Goal: Understand process/instructions: Learn about a topic

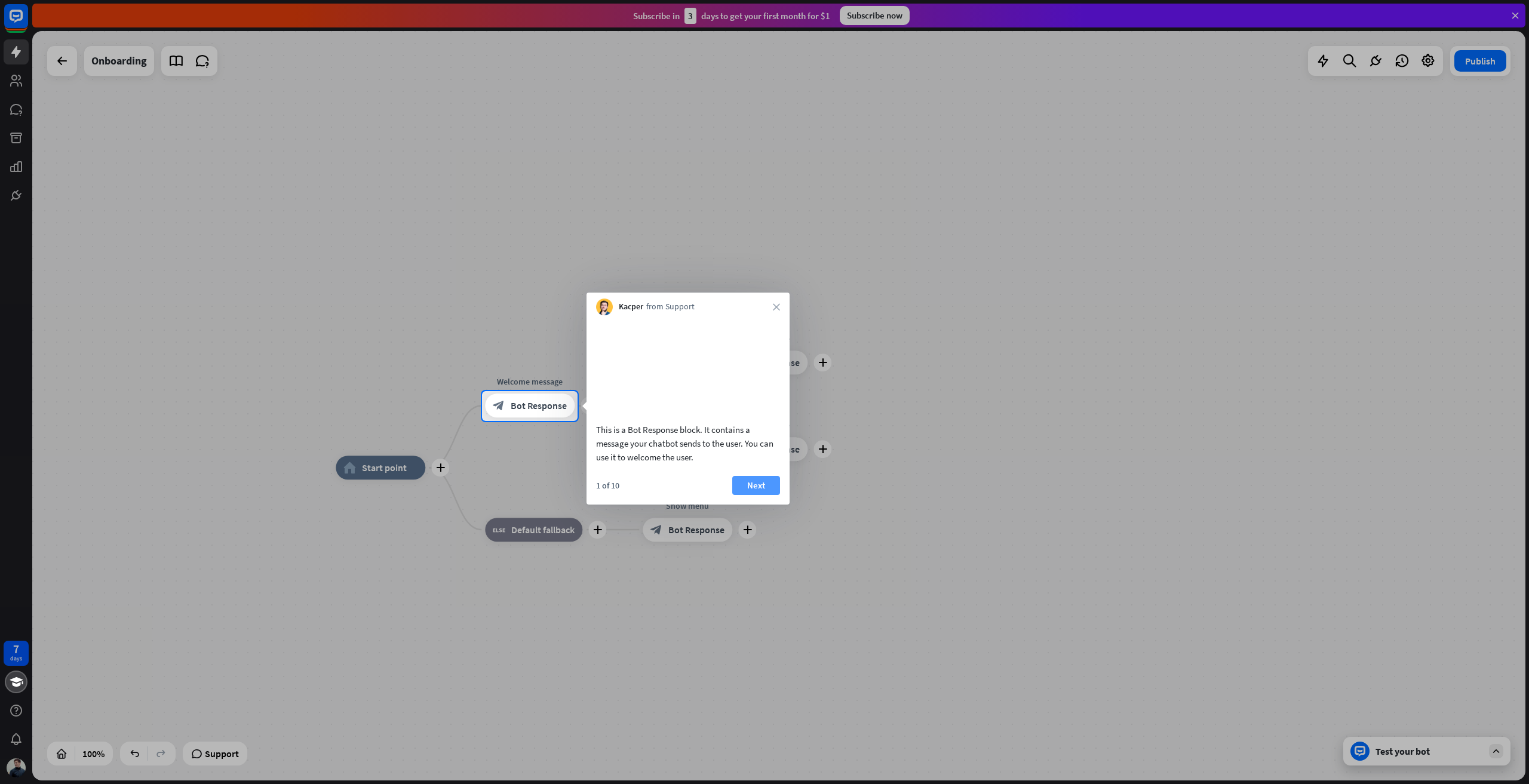
click at [758, 495] on button "Next" at bounding box center [756, 485] width 48 height 19
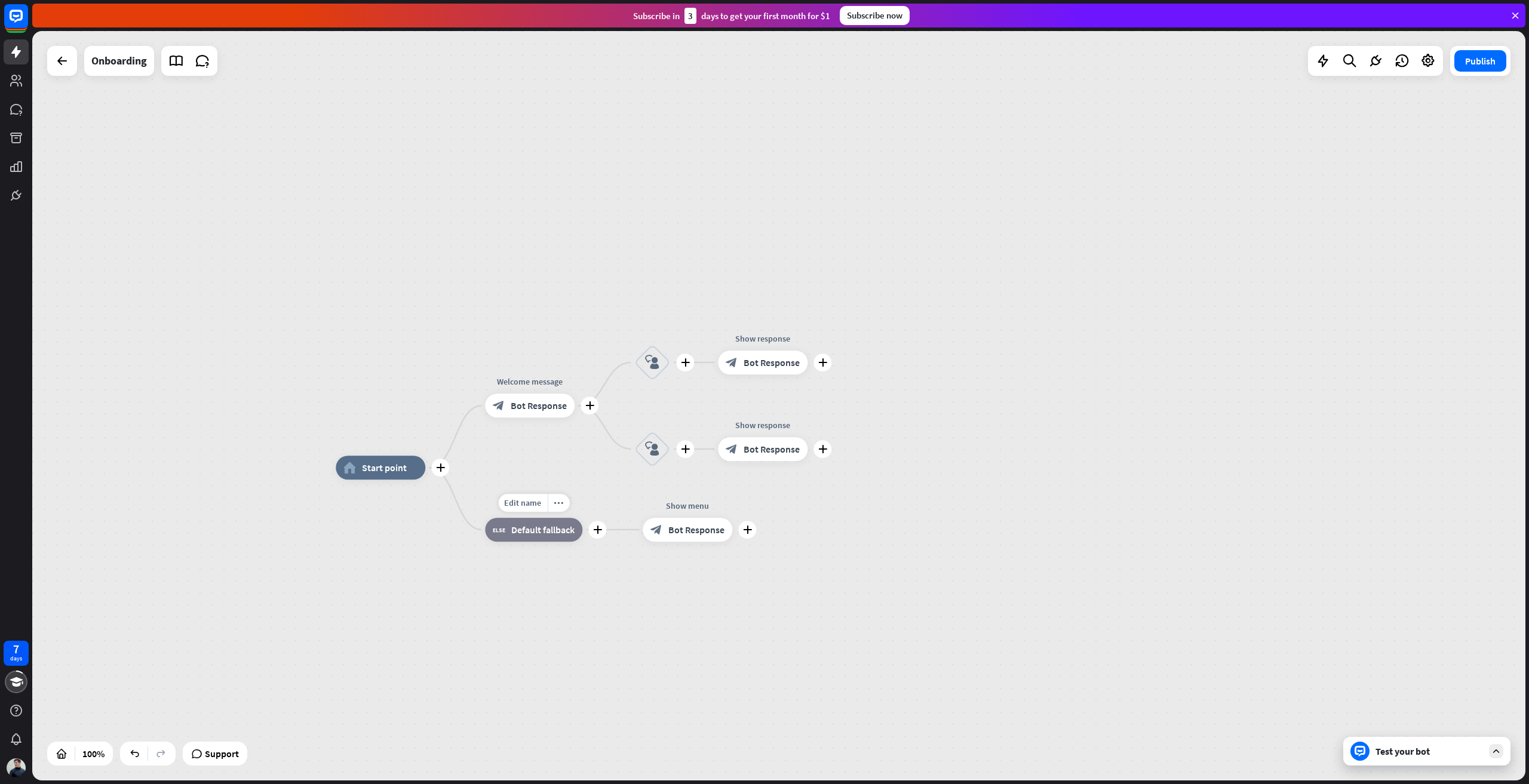
drag, startPoint x: 525, startPoint y: 545, endPoint x: 516, endPoint y: 590, distance: 45.9
drag, startPoint x: 506, startPoint y: 536, endPoint x: 515, endPoint y: 521, distance: 17.5
click at [515, 521] on div "block_fallback Default fallback" at bounding box center [534, 529] width 97 height 24
drag, startPoint x: 500, startPoint y: 529, endPoint x: 498, endPoint y: 504, distance: 25.1
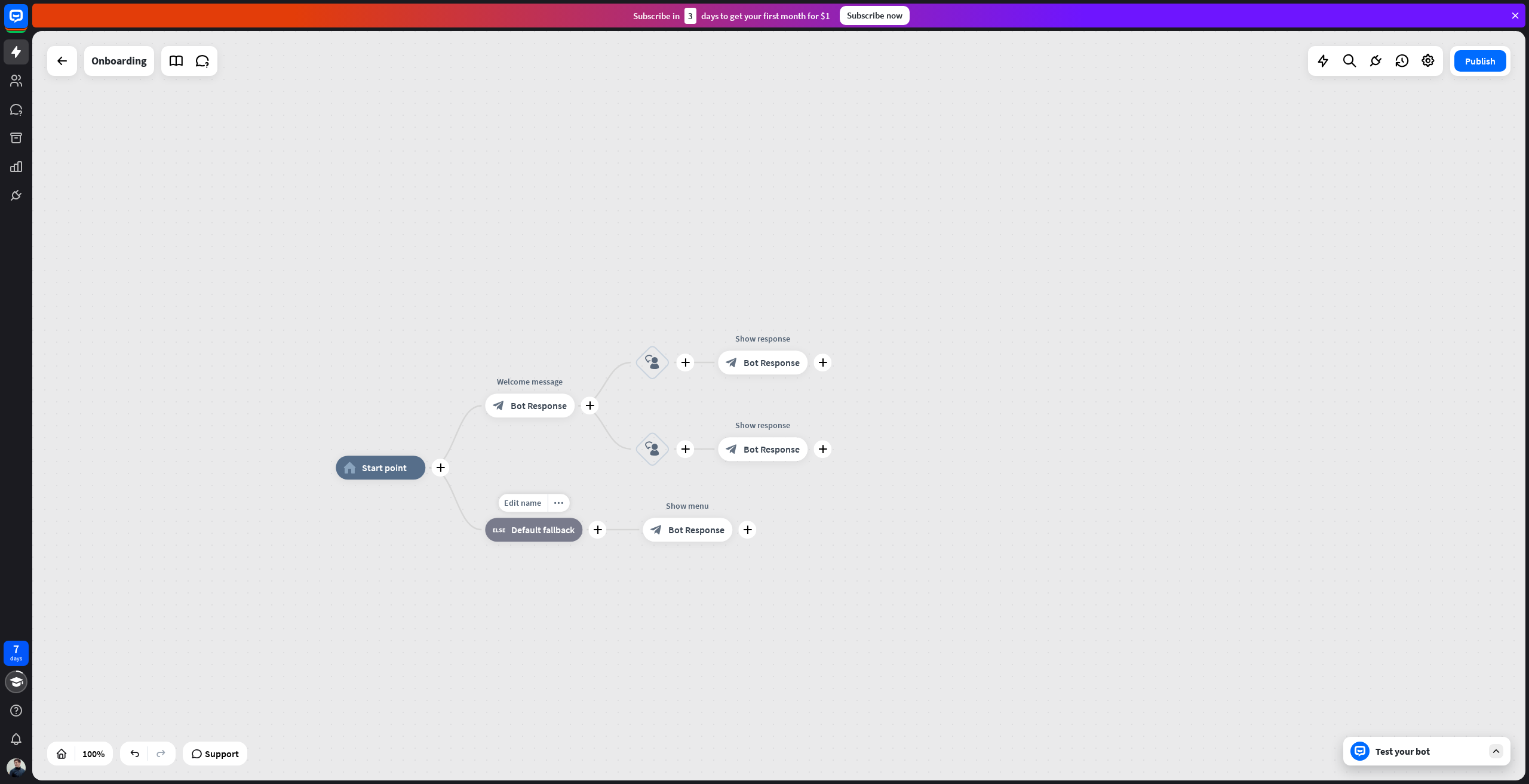
click at [498, 517] on div "Edit name more_horiz plus block_fallback Default fallback" at bounding box center [534, 529] width 97 height 24
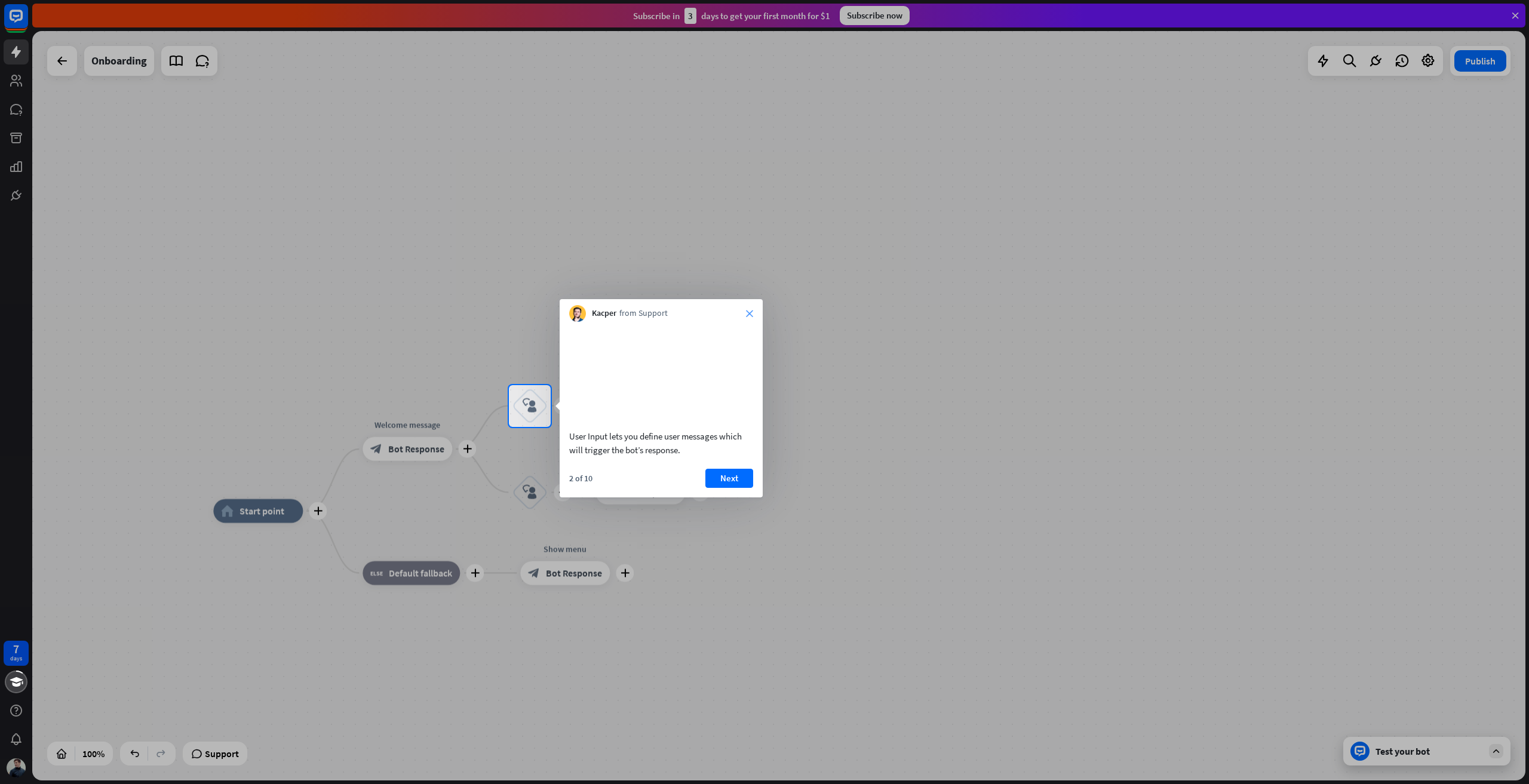
click at [751, 317] on div "Kacper from Support close" at bounding box center [661, 310] width 203 height 23
click at [751, 317] on icon "close" at bounding box center [749, 313] width 7 height 7
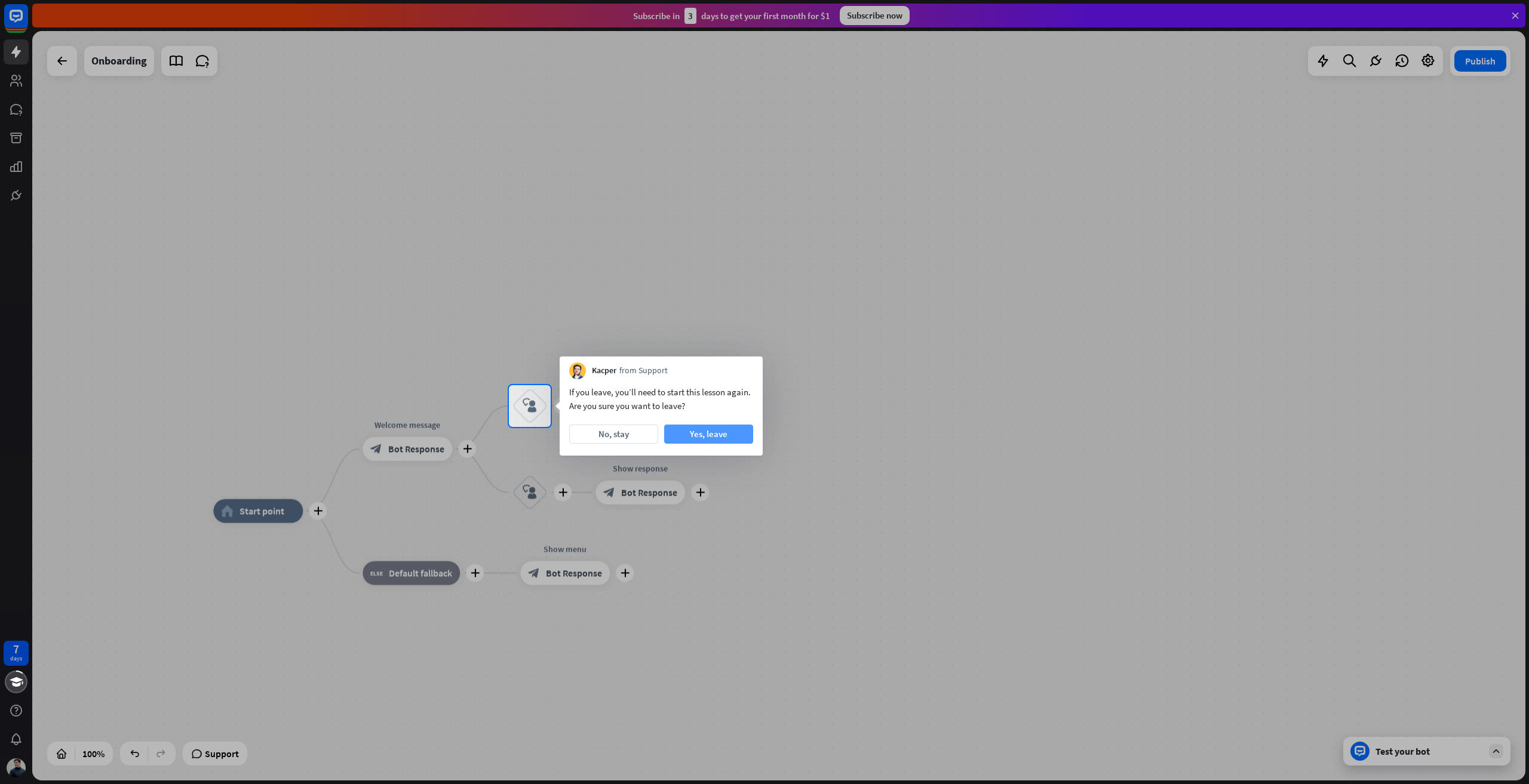
click at [724, 440] on button "Yes, leave" at bounding box center [709, 434] width 89 height 19
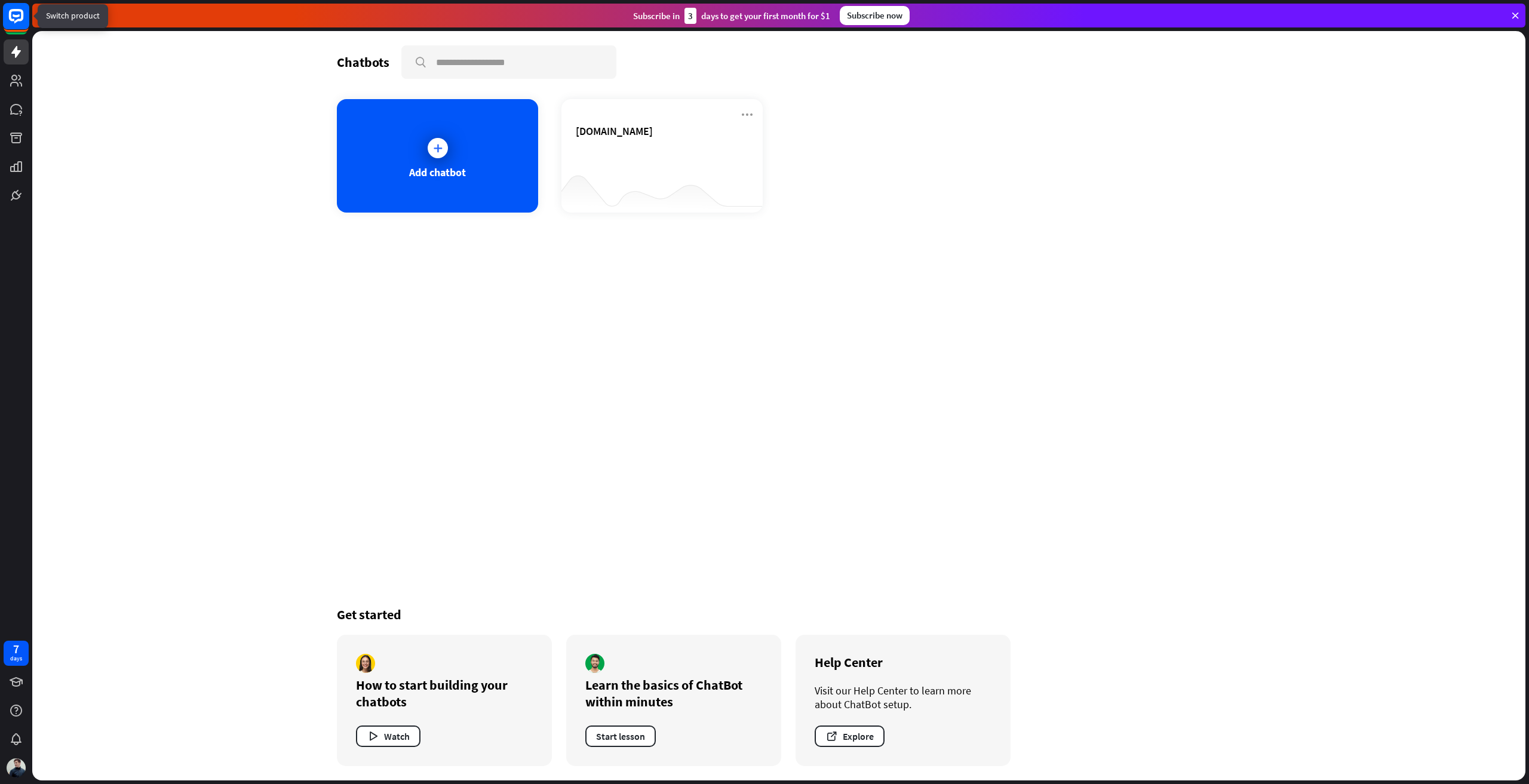
click at [25, 21] on rect at bounding box center [16, 16] width 26 height 26
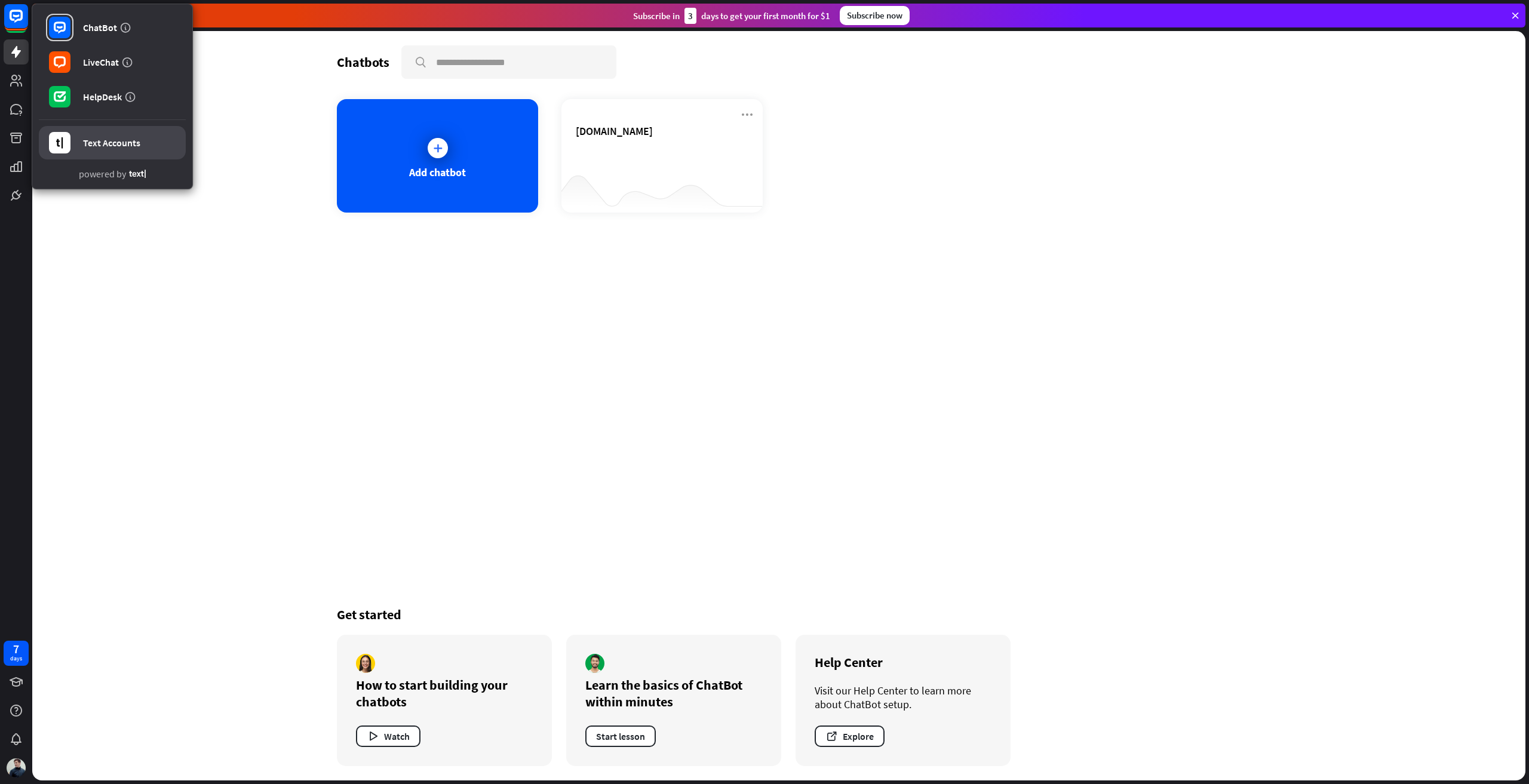
click at [112, 149] on link "Text Accounts" at bounding box center [112, 143] width 147 height 34
